Goal: Task Accomplishment & Management: Use online tool/utility

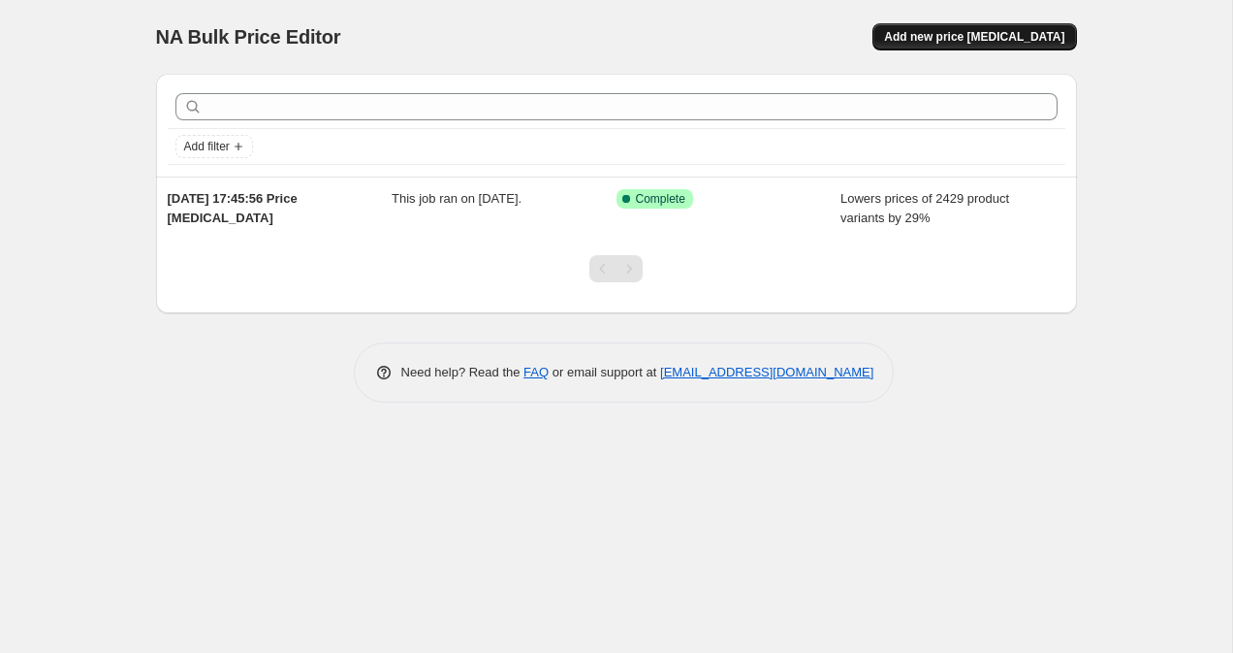
click at [985, 46] on button "Add new price [MEDICAL_DATA]" at bounding box center [975, 36] width 204 height 27
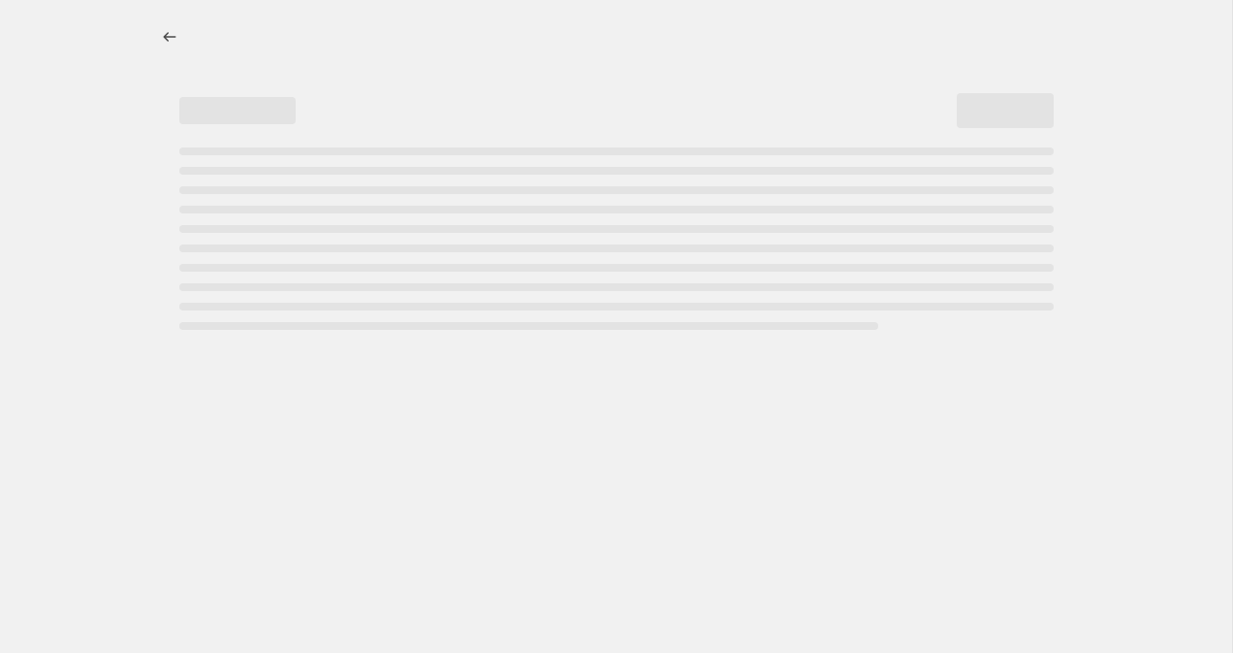
select select "percentage"
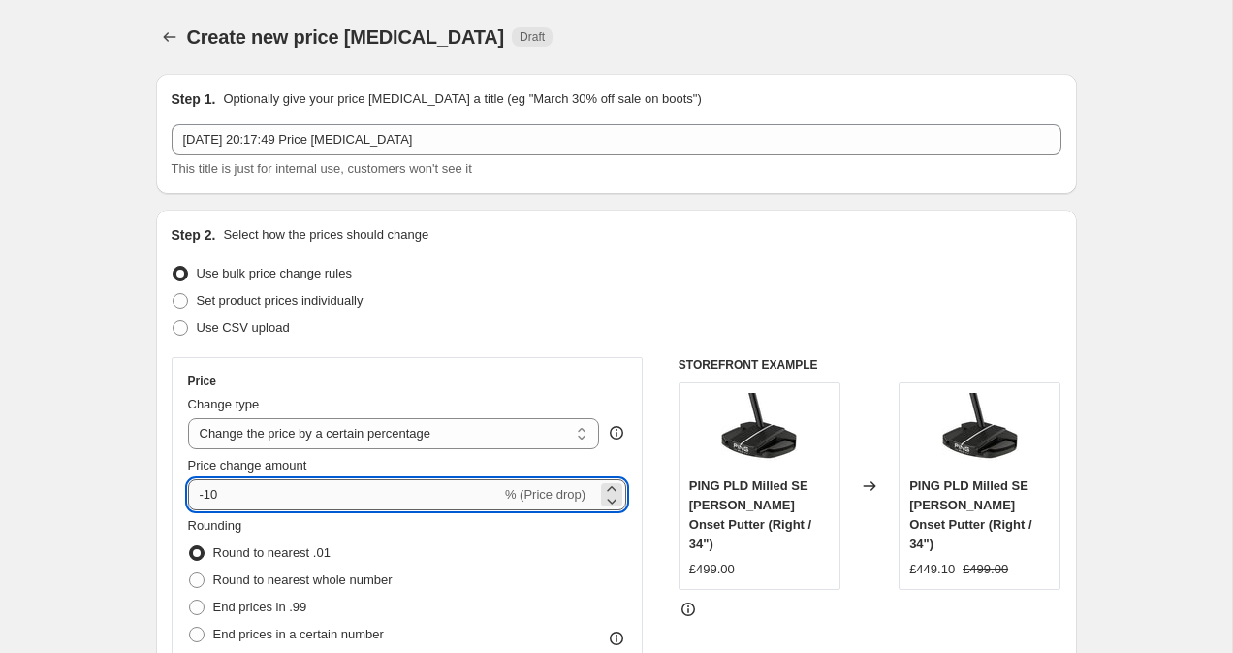
click at [336, 506] on input "-10" at bounding box center [344, 494] width 313 height 31
type input "-1"
type input "-28"
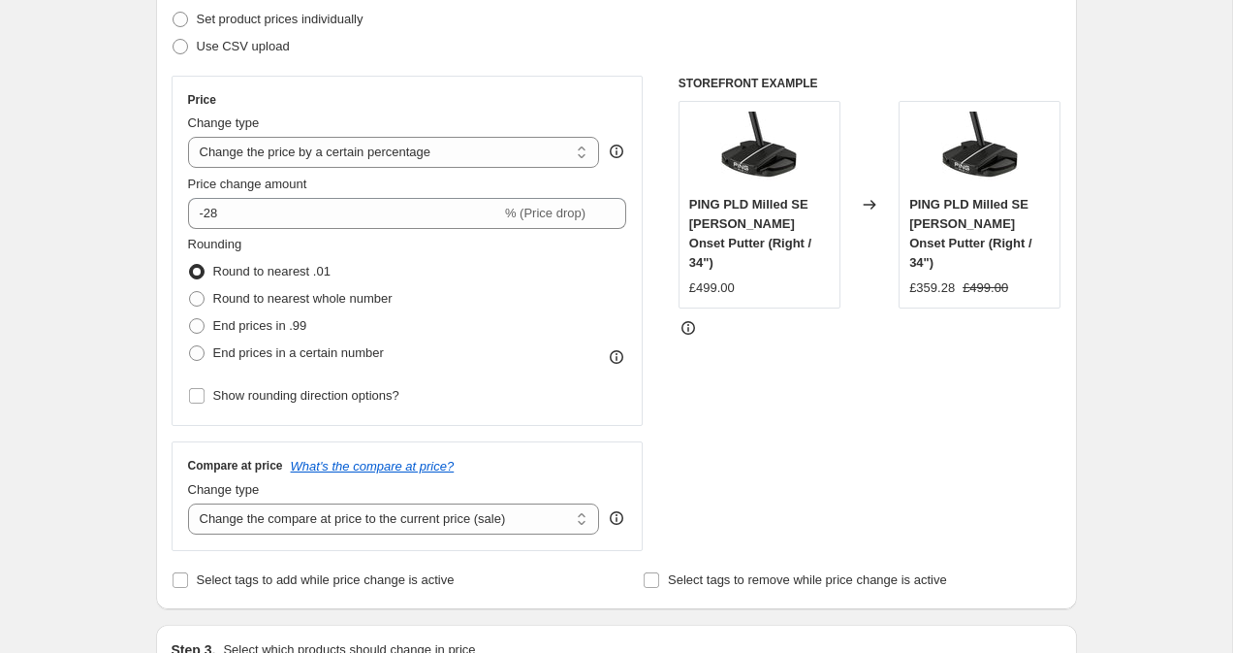
scroll to position [295, 0]
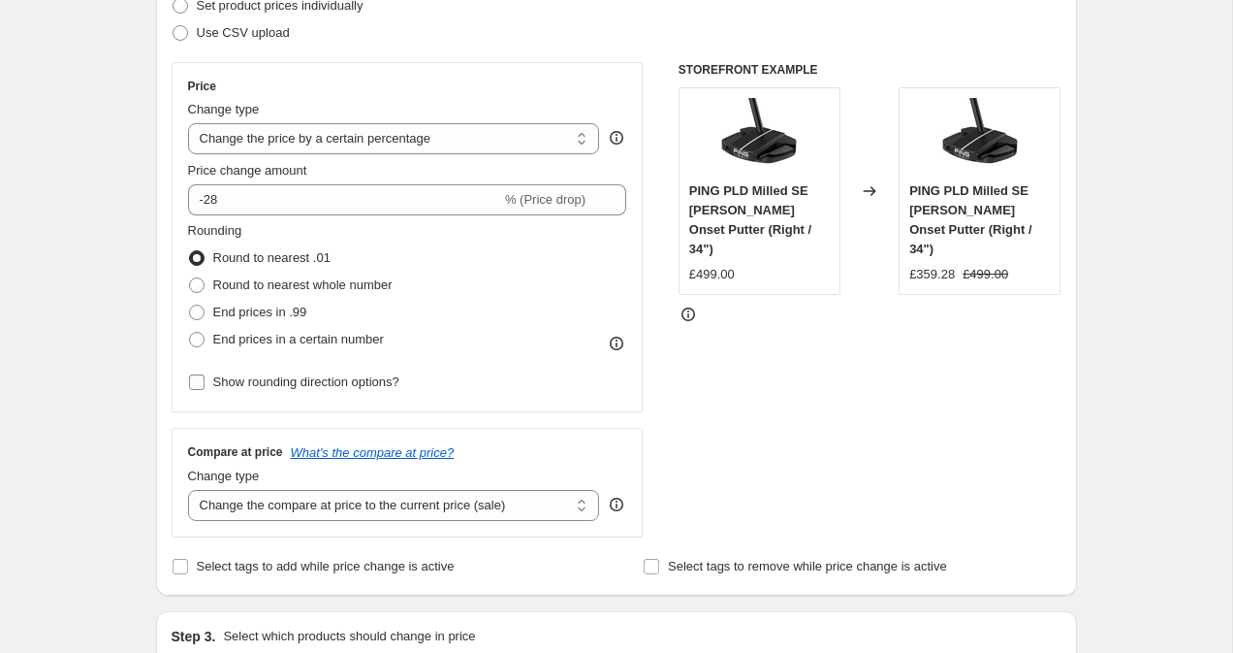
click at [291, 380] on span "Show rounding direction options?" at bounding box center [306, 381] width 186 height 15
click at [205, 380] on input "Show rounding direction options?" at bounding box center [197, 382] width 16 height 16
checkbox input "true"
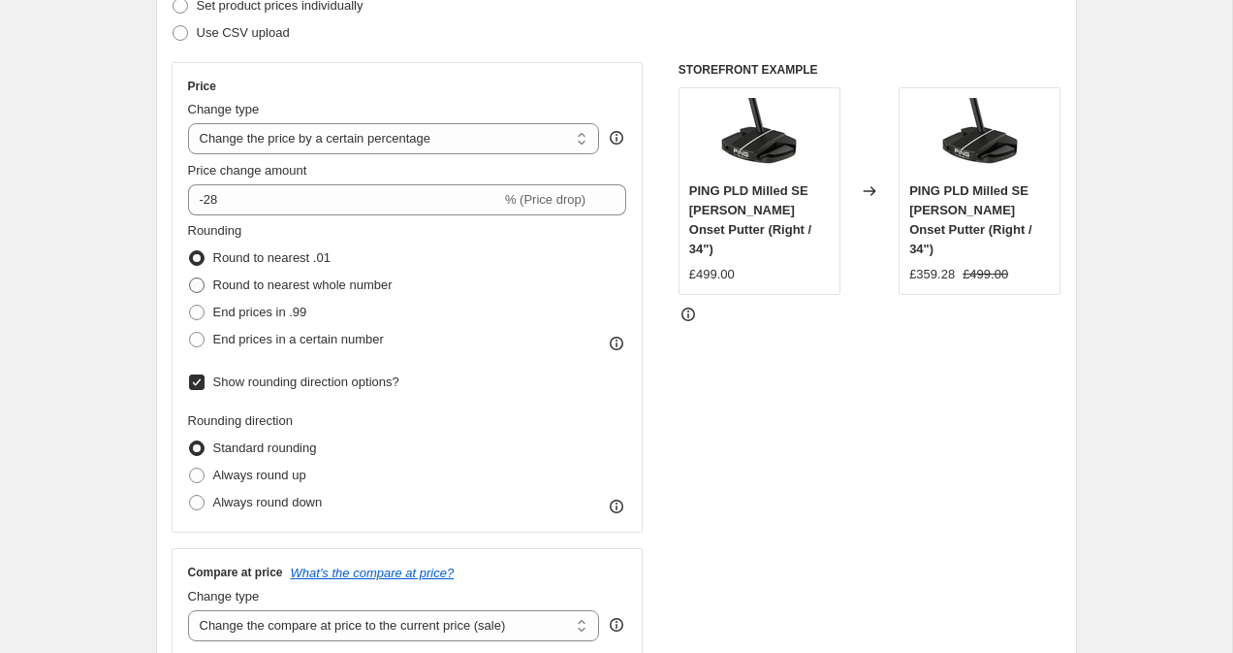
click at [283, 298] on label "Round to nearest whole number" at bounding box center [290, 285] width 205 height 27
click at [190, 278] on input "Round to nearest whole number" at bounding box center [189, 277] width 1 height 1
radio input "true"
click at [190, 384] on input "Show rounding direction options?" at bounding box center [197, 382] width 16 height 16
checkbox input "false"
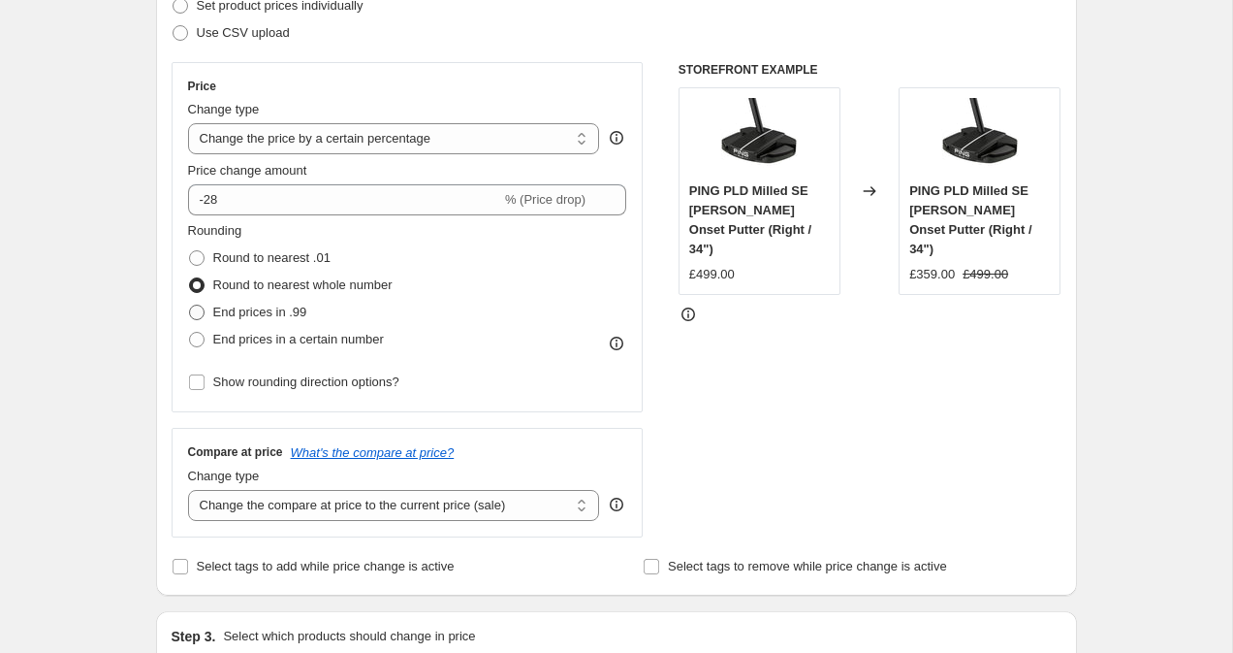
click at [208, 311] on label "End prices in .99" at bounding box center [247, 312] width 119 height 27
click at [190, 305] on input "End prices in .99" at bounding box center [189, 304] width 1 height 1
radio input "true"
click at [151, 360] on div "Step 1. Optionally give your price [MEDICAL_DATA] a title (eg "March 30% off sa…" at bounding box center [609, 650] width 937 height 1774
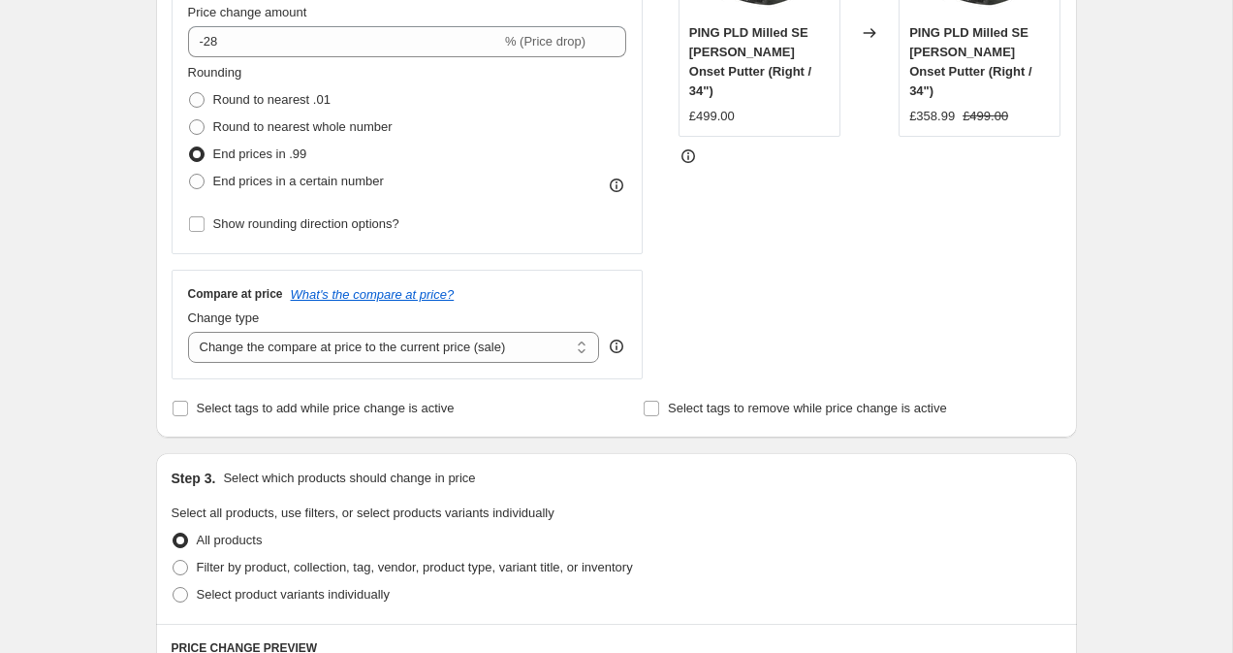
scroll to position [567, 0]
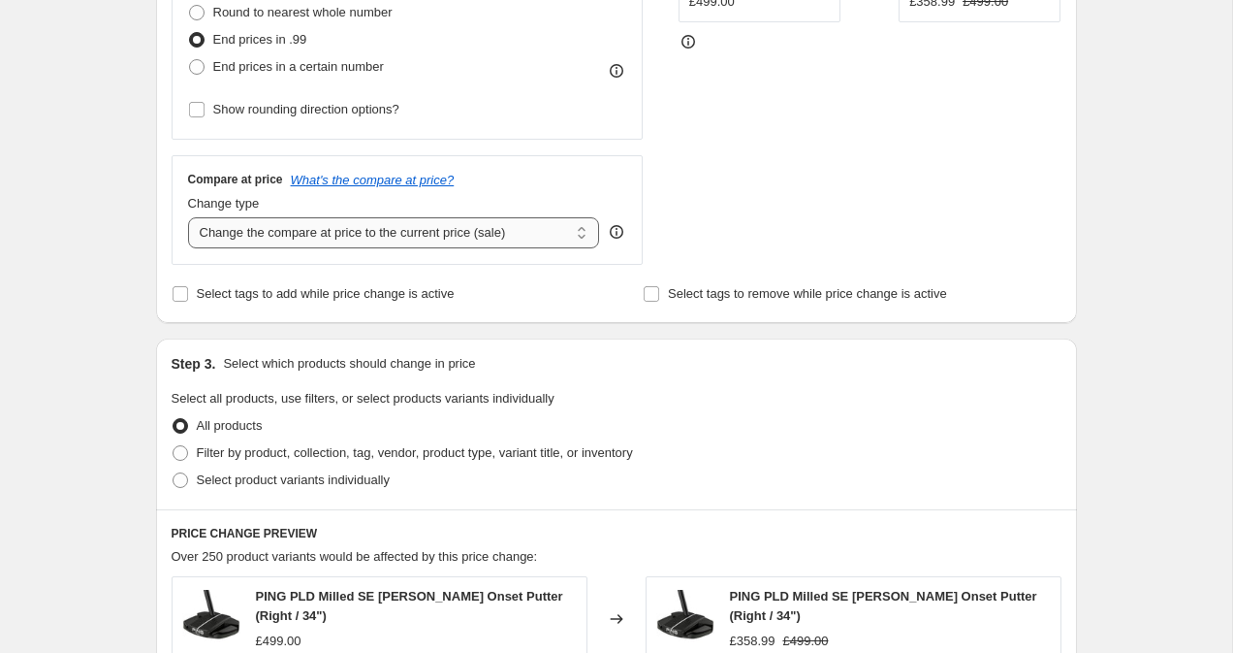
click at [272, 236] on select "Change the compare at price to the current price (sale) Change the compare at p…" at bounding box center [394, 232] width 412 height 31
select select "remove"
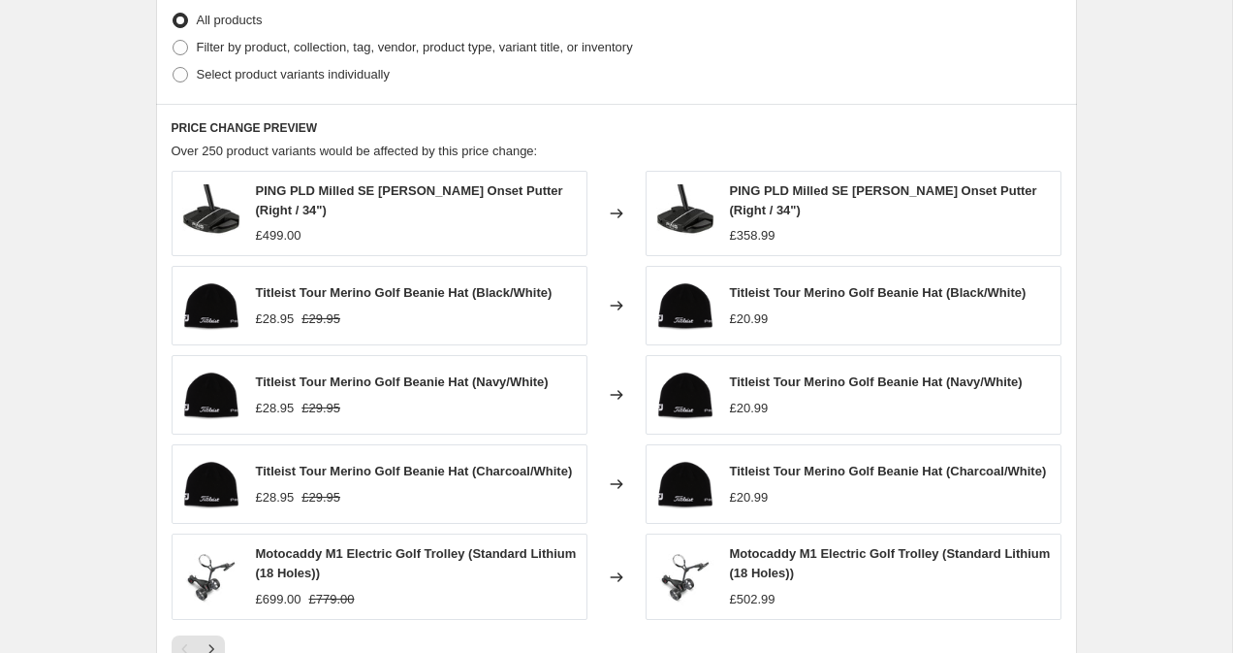
scroll to position [1304, 0]
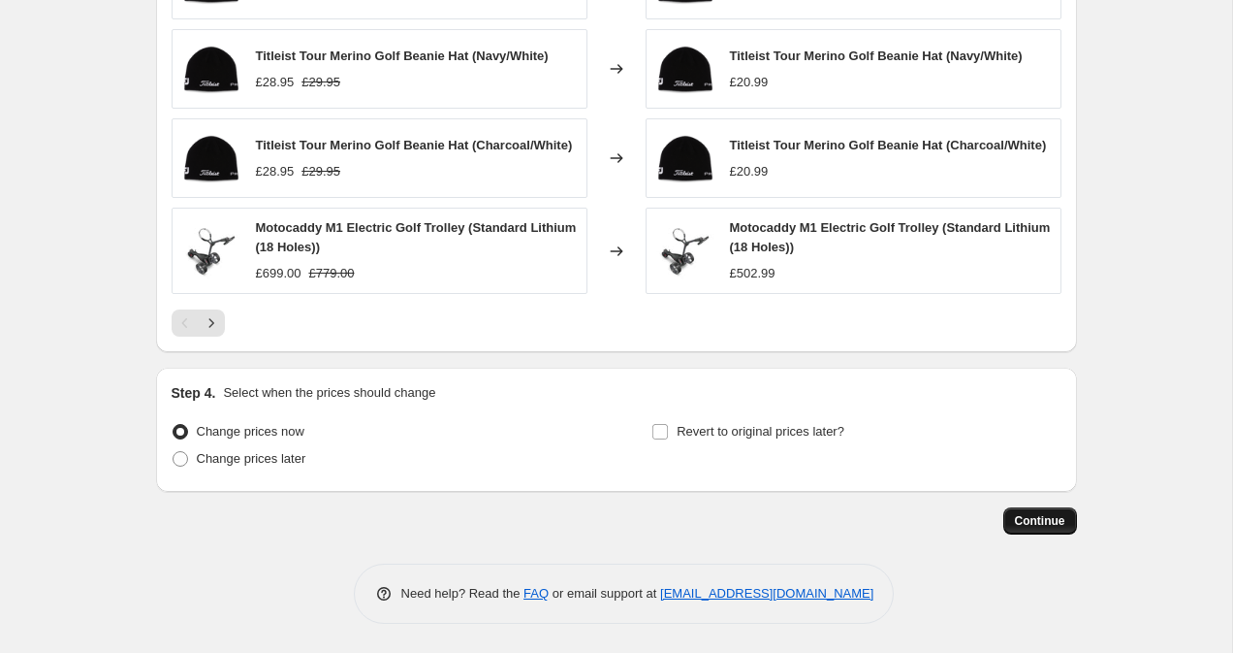
click at [1052, 522] on span "Continue" at bounding box center [1040, 521] width 50 height 16
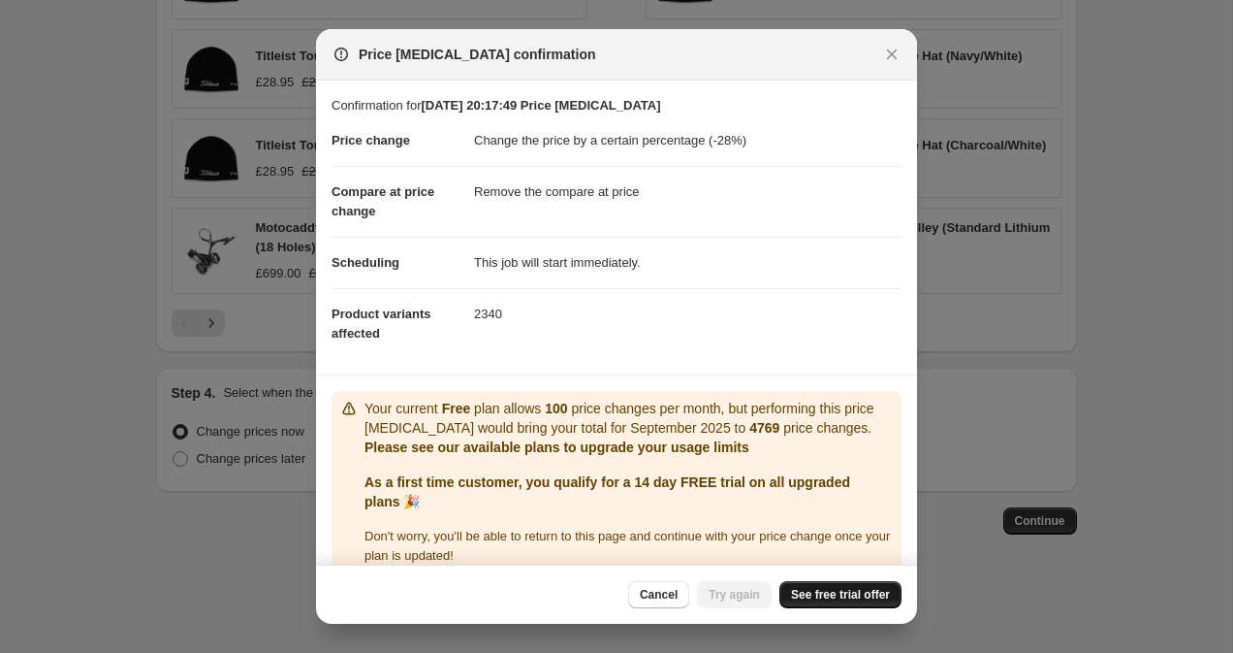
click at [883, 602] on link "See free trial offer" at bounding box center [841, 594] width 122 height 27
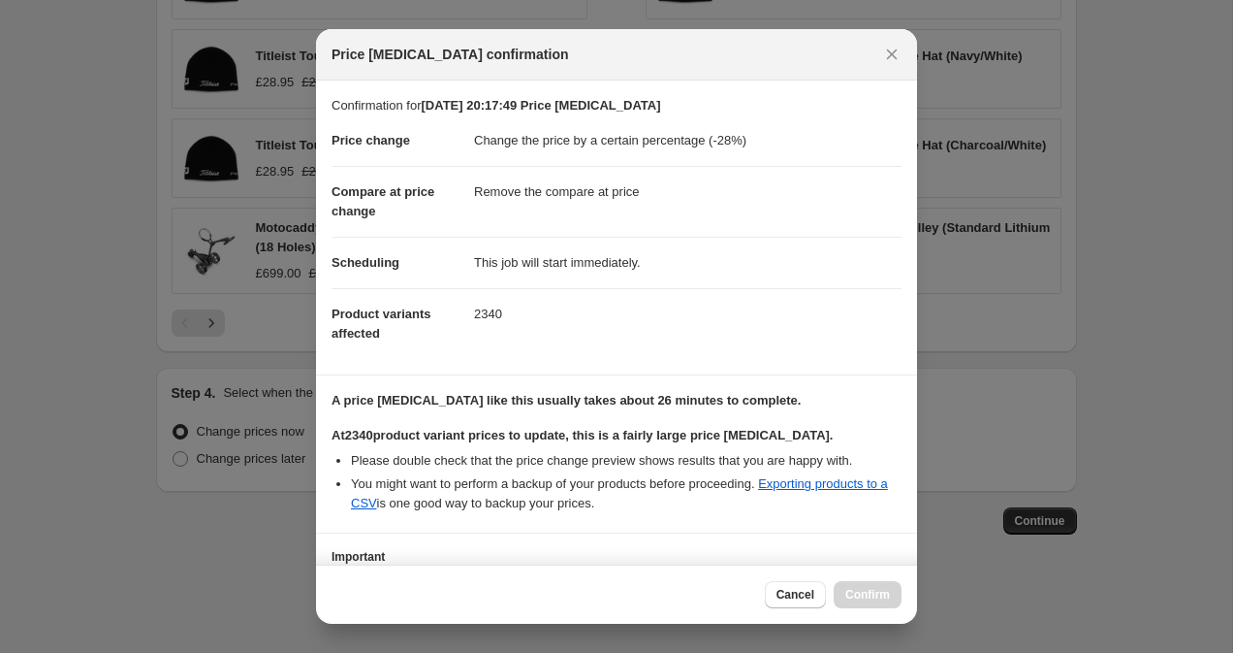
scroll to position [151, 0]
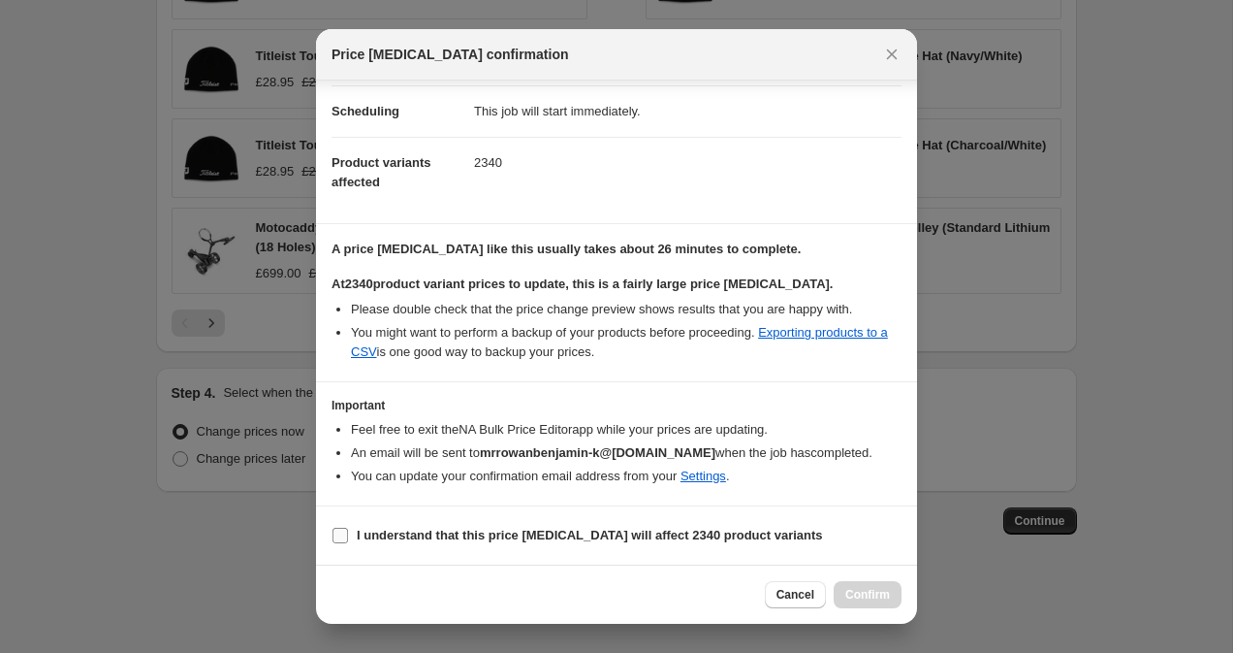
click at [489, 547] on label "I understand that this price [MEDICAL_DATA] will affect 2340 product variants" at bounding box center [578, 535] width 492 height 27
click at [348, 543] on input "I understand that this price [MEDICAL_DATA] will affect 2340 product variants" at bounding box center [341, 535] width 16 height 16
checkbox input "true"
click at [885, 593] on span "Confirm" at bounding box center [868, 595] width 45 height 16
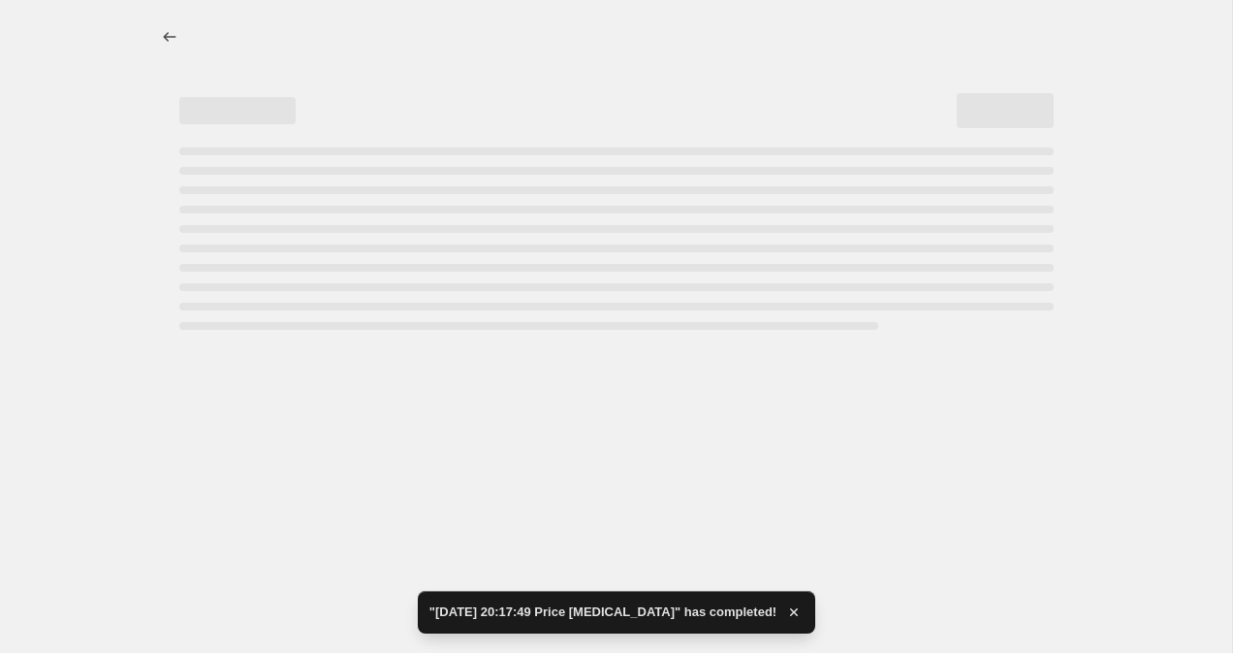
select select "percentage"
select select "remove"
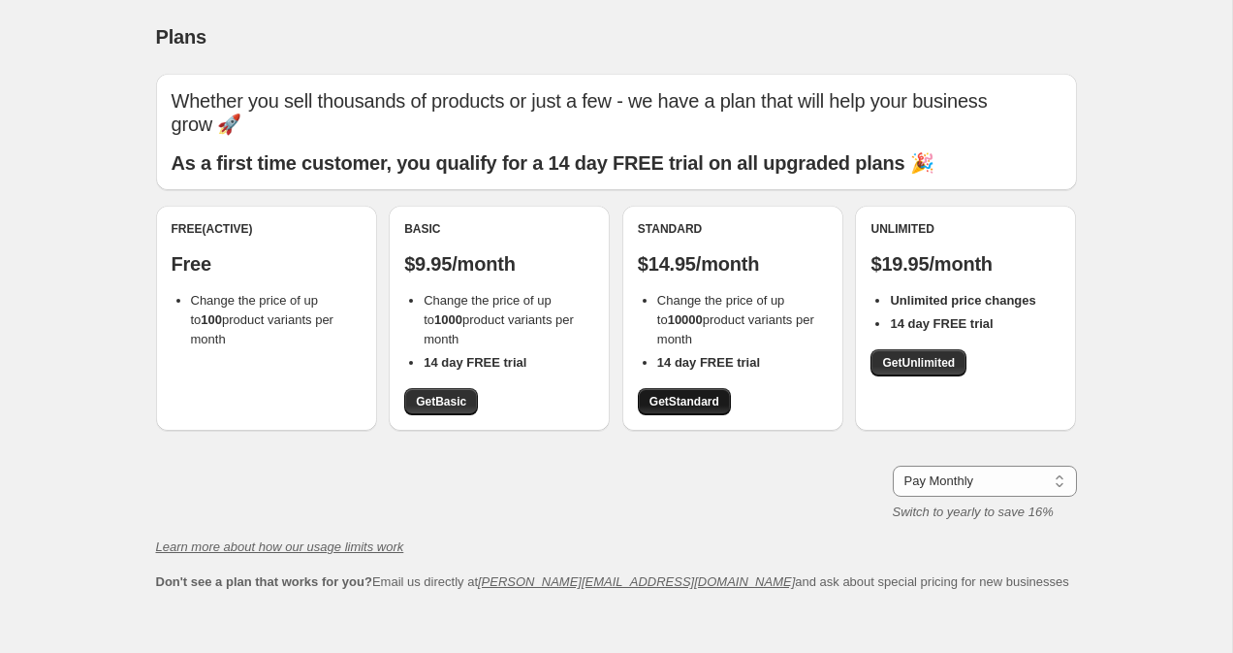
click at [691, 394] on span "Get Standard" at bounding box center [685, 402] width 70 height 16
